Goal: Transaction & Acquisition: Purchase product/service

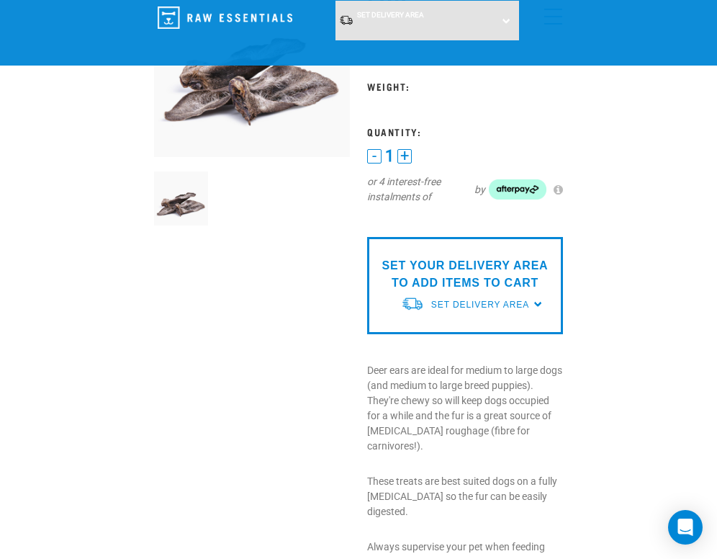
scroll to position [360, 0]
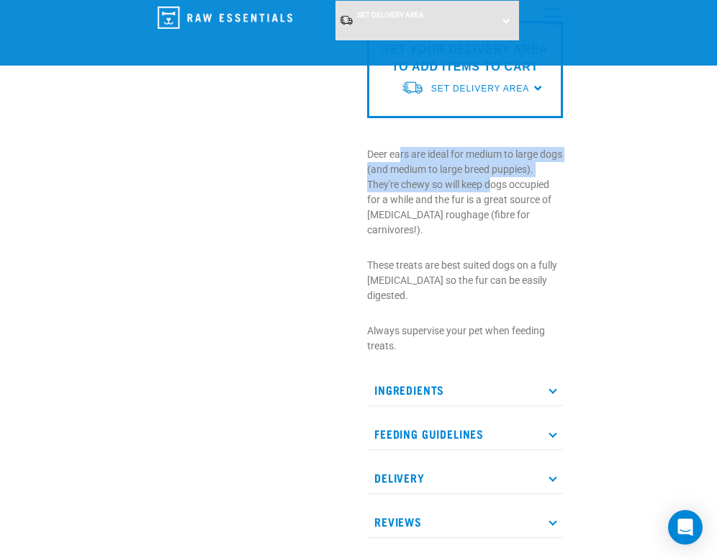
drag, startPoint x: 410, startPoint y: 150, endPoint x: 507, endPoint y: 197, distance: 107.8
click at [500, 194] on p "Deer ears are ideal for medium to large dogs (and medium to large breed puppies…" at bounding box center [465, 192] width 196 height 91
drag, startPoint x: 381, startPoint y: 207, endPoint x: 410, endPoint y: 202, distance: 29.2
click at [382, 207] on p "Deer ears are ideal for medium to large dogs (and medium to large breed puppies…" at bounding box center [465, 192] width 196 height 91
click at [410, 191] on p "Deer ears are ideal for medium to large dogs (and medium to large breed puppies…" at bounding box center [465, 192] width 196 height 91
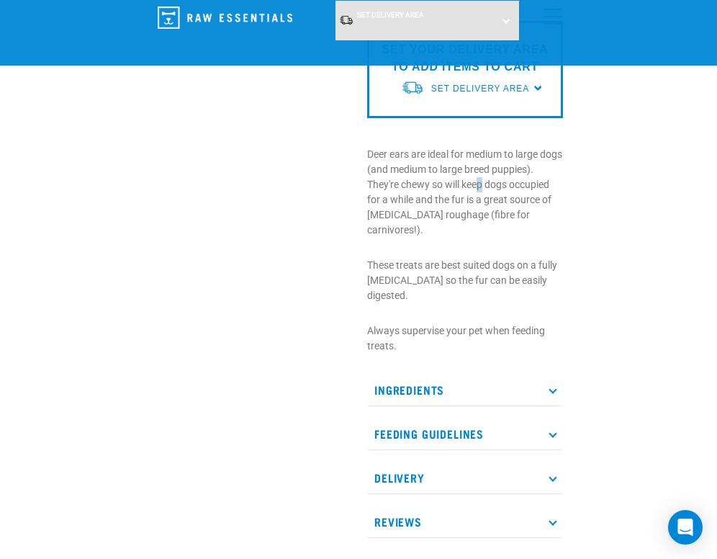
drag, startPoint x: 481, startPoint y: 191, endPoint x: 489, endPoint y: 198, distance: 11.2
click at [489, 198] on p "Deer ears are ideal for medium to large dogs (and medium to large breed puppies…" at bounding box center [465, 192] width 196 height 91
click at [478, 215] on p "Deer ears are ideal for medium to large dogs (and medium to large breed puppies…" at bounding box center [465, 192] width 196 height 91
click at [488, 258] on p "These treats are best suited dogs on a fully [MEDICAL_DATA] so the fur can be e…" at bounding box center [465, 280] width 196 height 45
drag, startPoint x: 480, startPoint y: 251, endPoint x: 506, endPoint y: 268, distance: 30.7
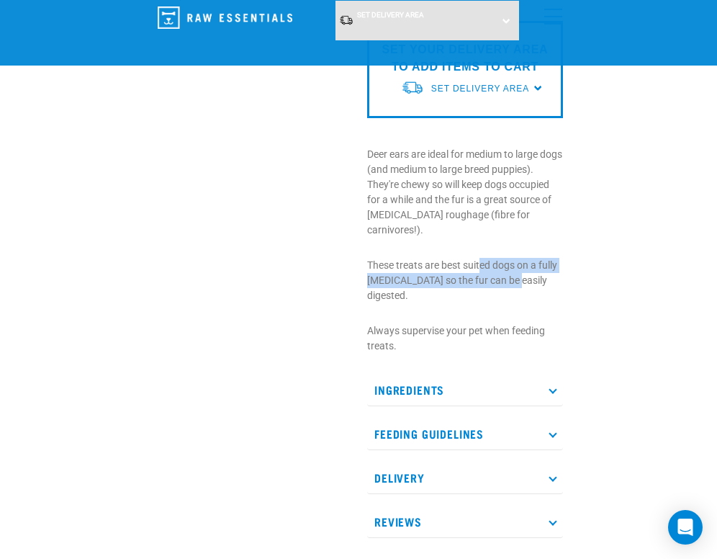
click at [507, 266] on p "These treats are best suited dogs on a fully [MEDICAL_DATA] so the fur can be e…" at bounding box center [465, 280] width 196 height 45
click at [497, 278] on div "Deer Ears with Fur ☆ ☆ ☆ ☆ ☆ See Reviews" at bounding box center [464, 142] width 213 height 832
click at [526, 323] on p "Always supervise your pet when feeding treats." at bounding box center [465, 338] width 196 height 30
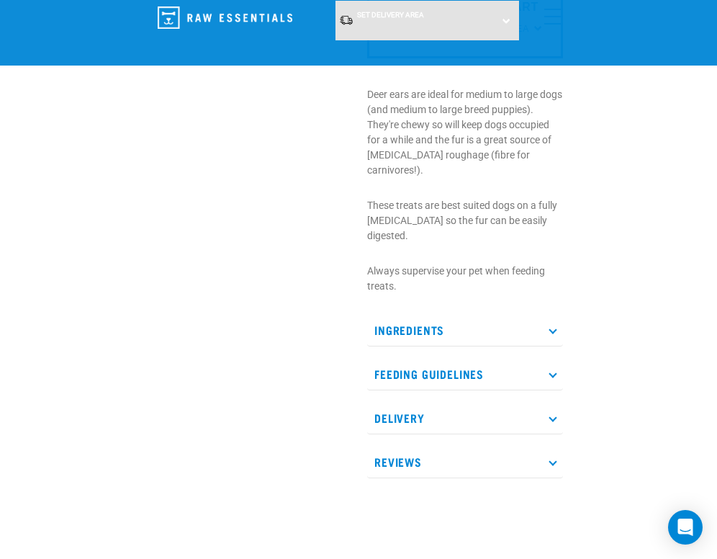
scroll to position [432, 0]
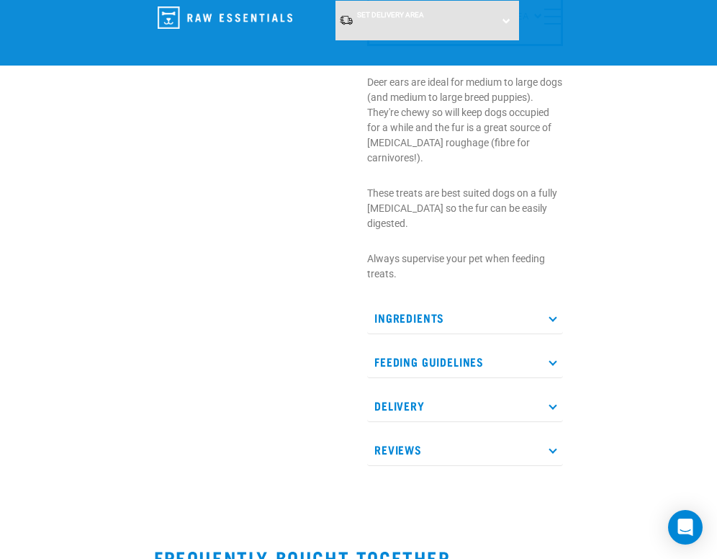
click at [548, 346] on p "Feeding Guidelines" at bounding box center [465, 362] width 196 height 32
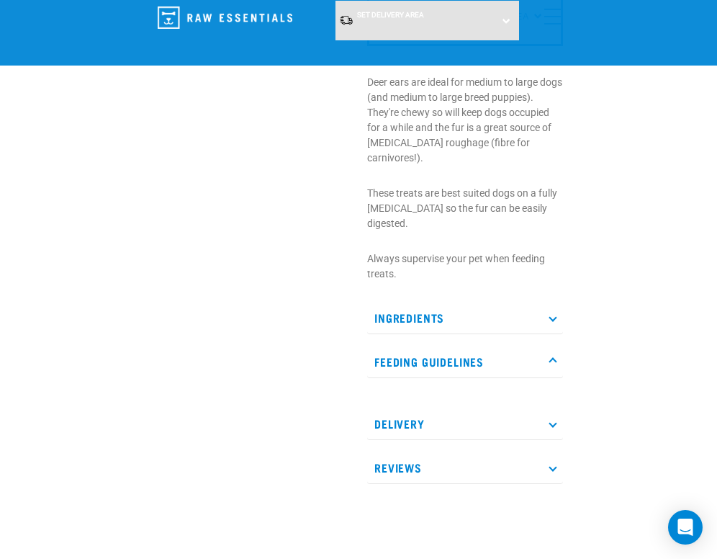
click at [554, 358] on icon at bounding box center [552, 362] width 8 height 8
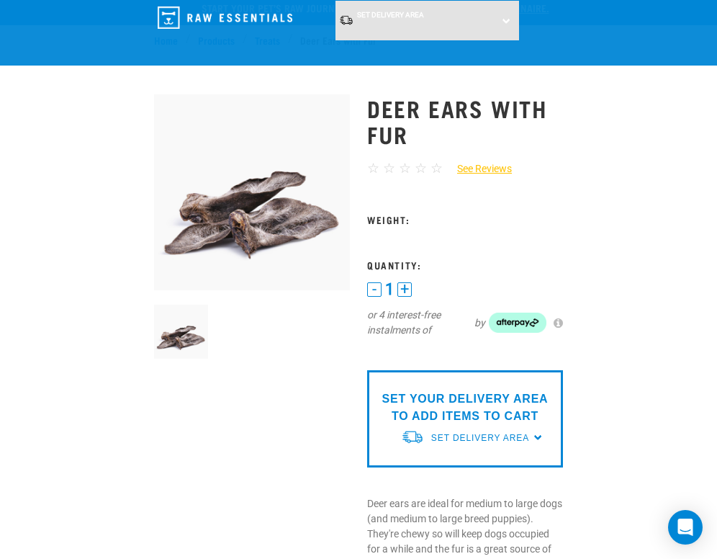
scroll to position [0, 0]
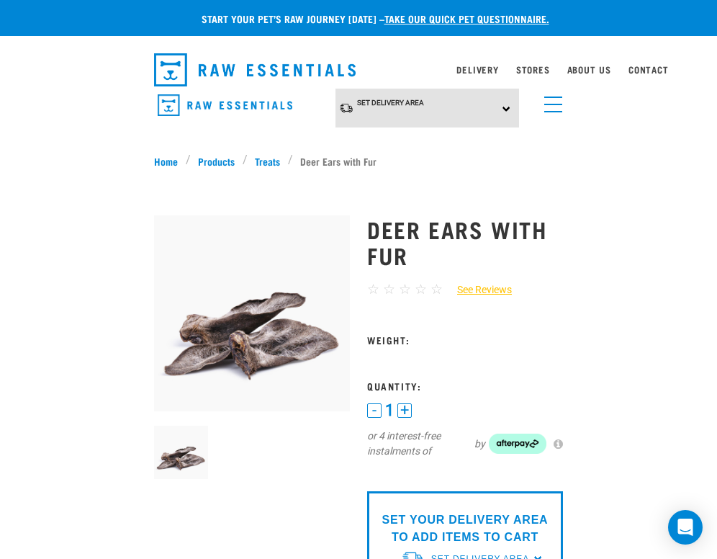
click at [402, 411] on button "+" at bounding box center [404, 410] width 14 height 14
